Goal: Transaction & Acquisition: Subscribe to service/newsletter

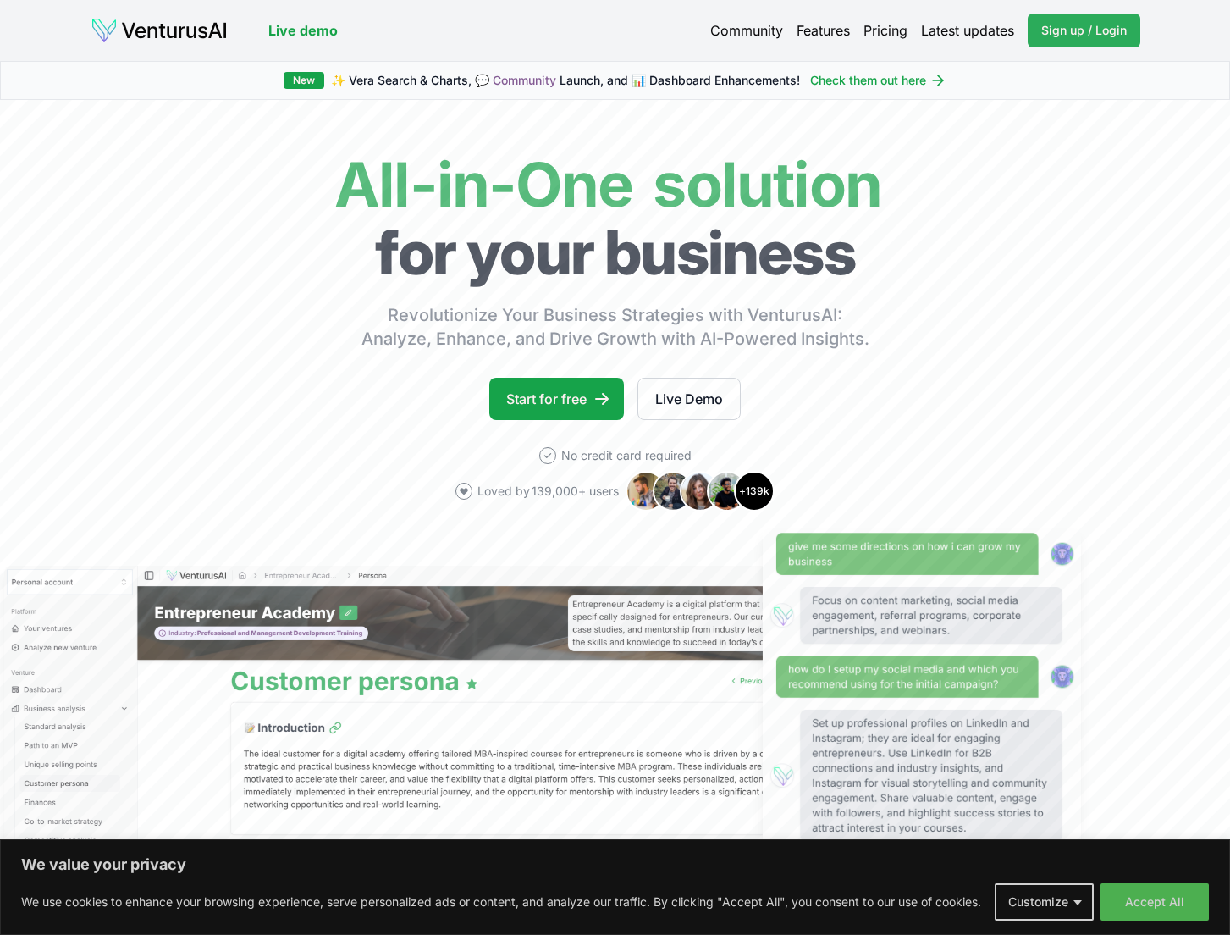
click at [1077, 30] on span "Sign up / Login" at bounding box center [1084, 30] width 86 height 17
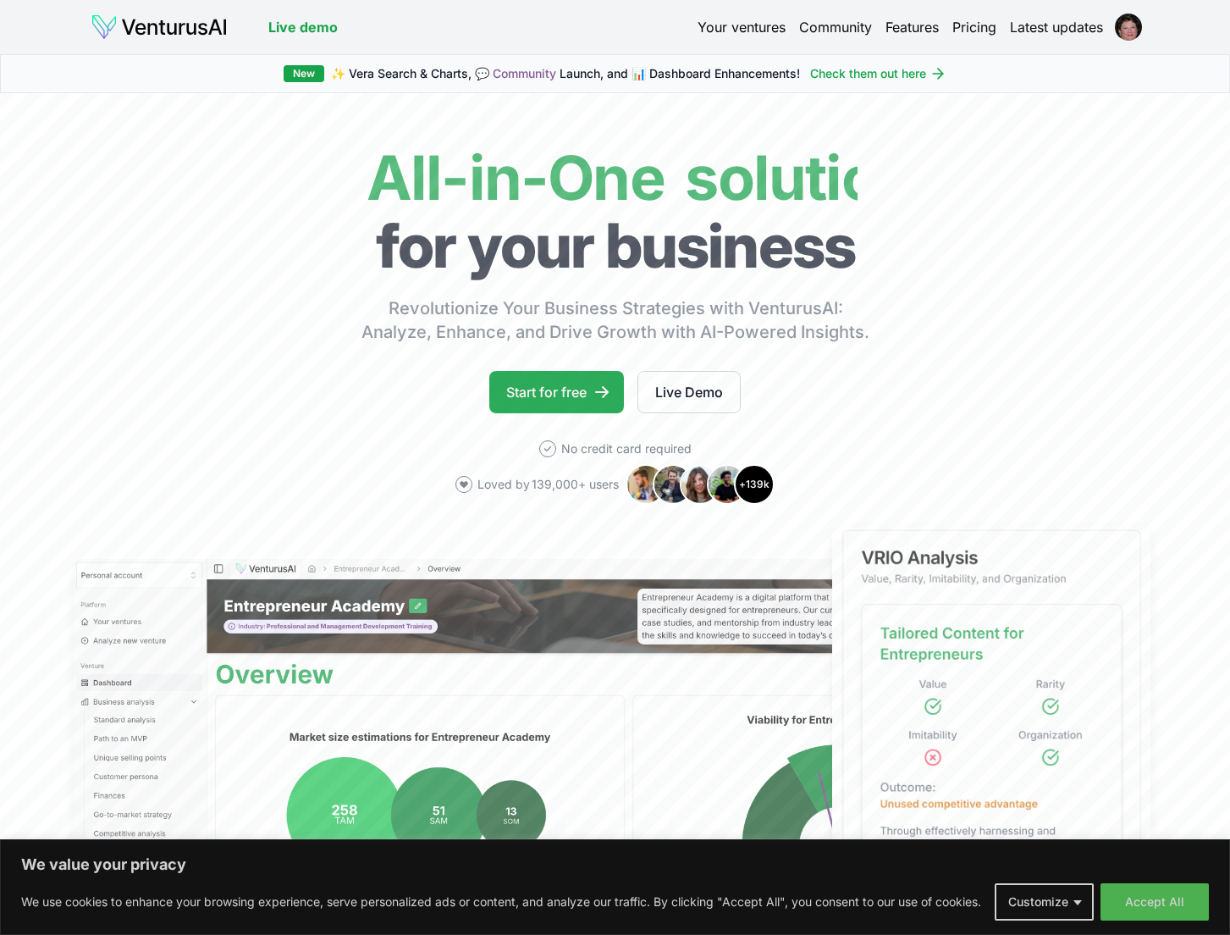
click at [585, 390] on link "Start for free" at bounding box center [556, 392] width 135 height 42
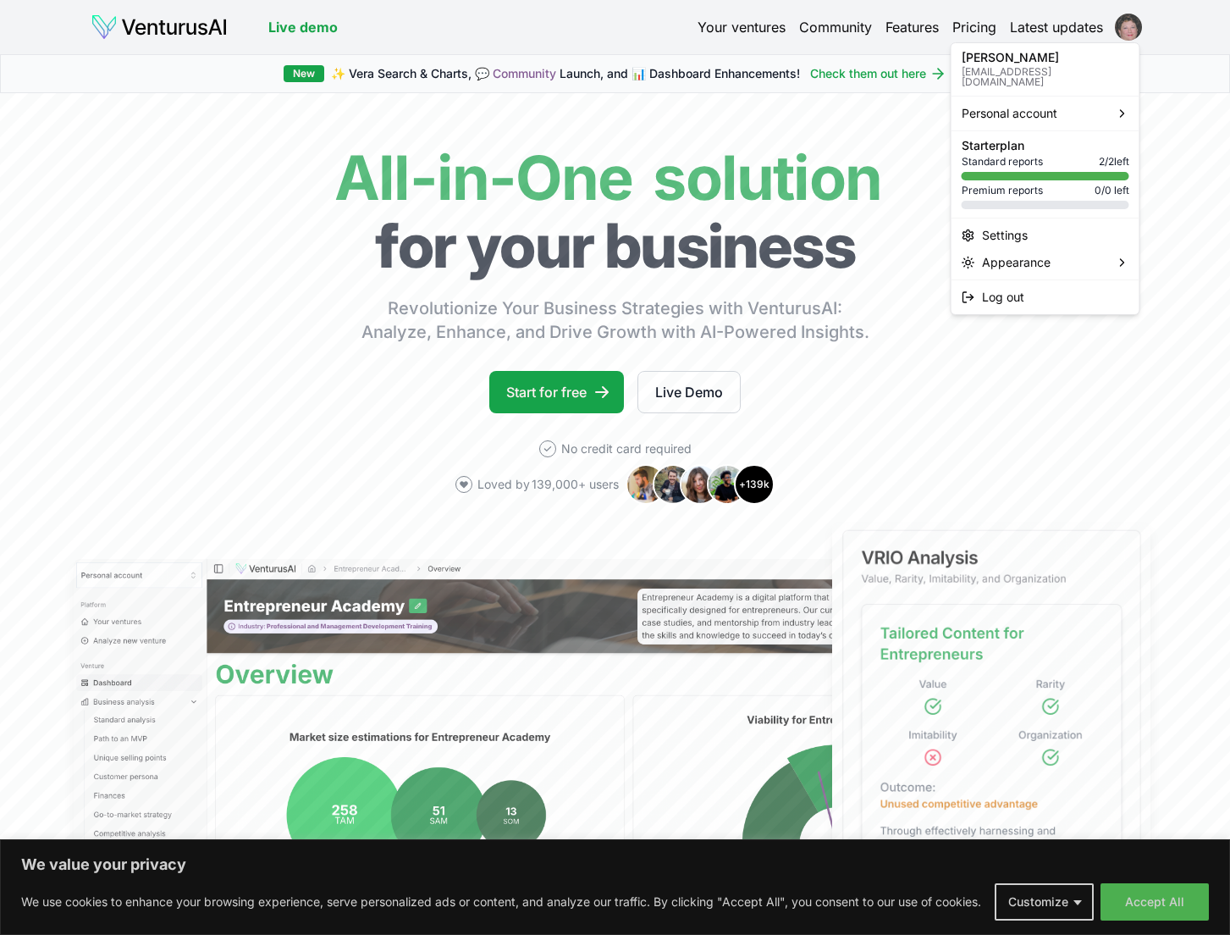
click at [1134, 30] on html "We value your privacy We use cookies to enhance your browsing experience, serve…" at bounding box center [615, 467] width 1230 height 935
